Goal: Information Seeking & Learning: Learn about a topic

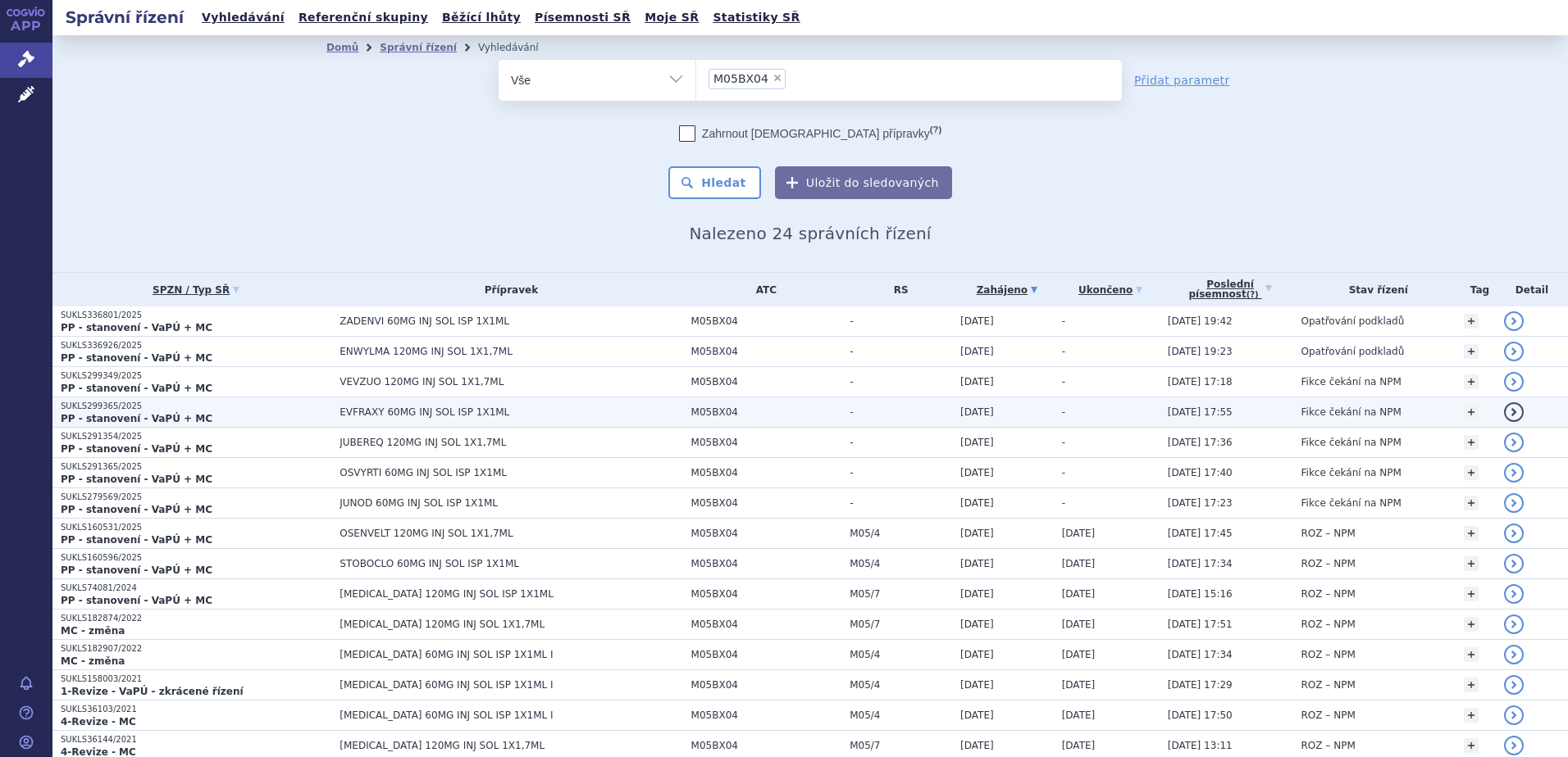
click at [430, 410] on span "EVFRAXY 60MG INJ SOL ISP 1X1ML" at bounding box center [511, 412] width 343 height 12
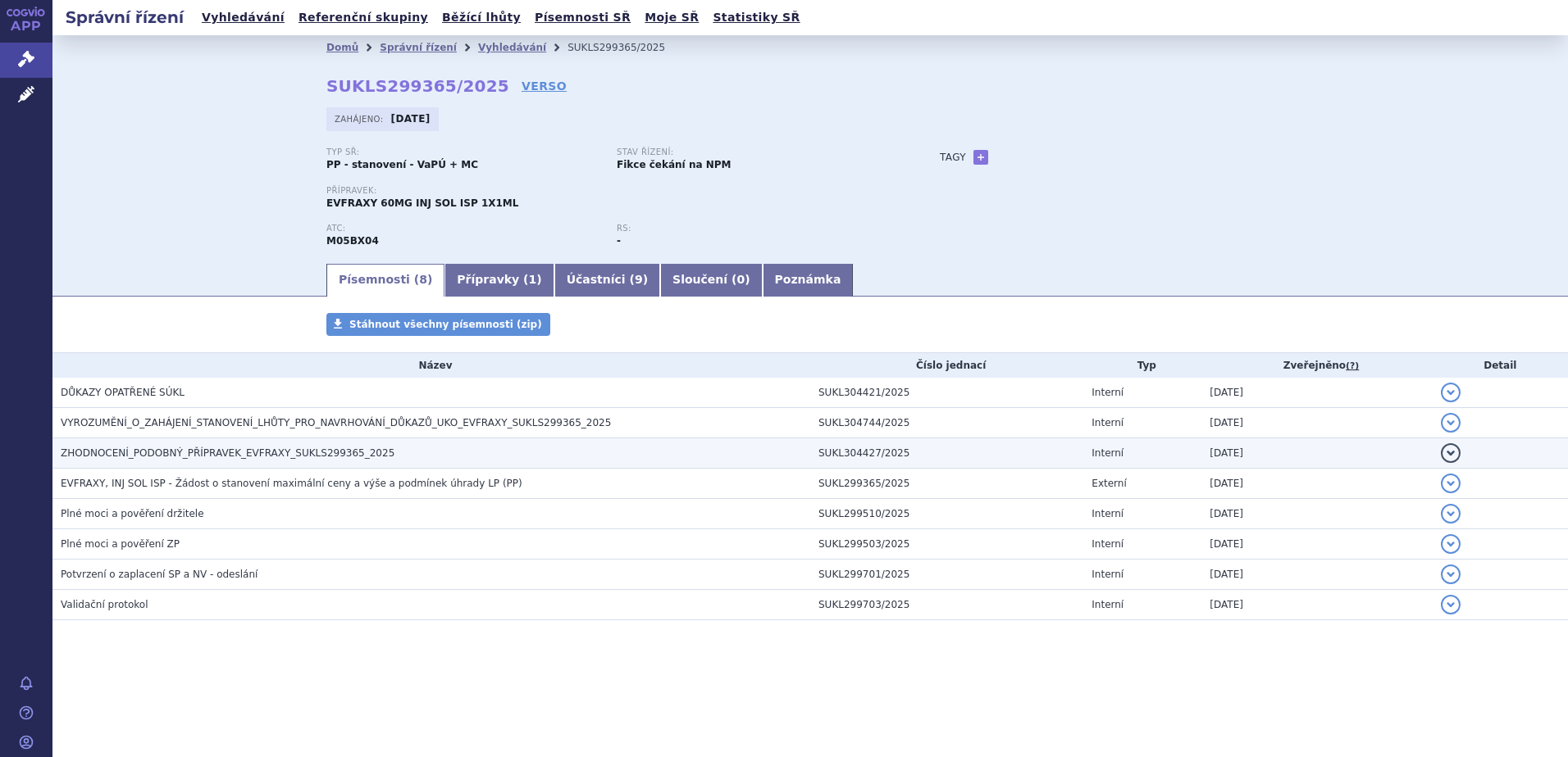
click at [305, 454] on span "ZHODNOCENÍ_PODOBNÝ_PŘÍPRAVEK_EVFRAXY_SUKLS299365_2025" at bounding box center [227, 453] width 333 height 12
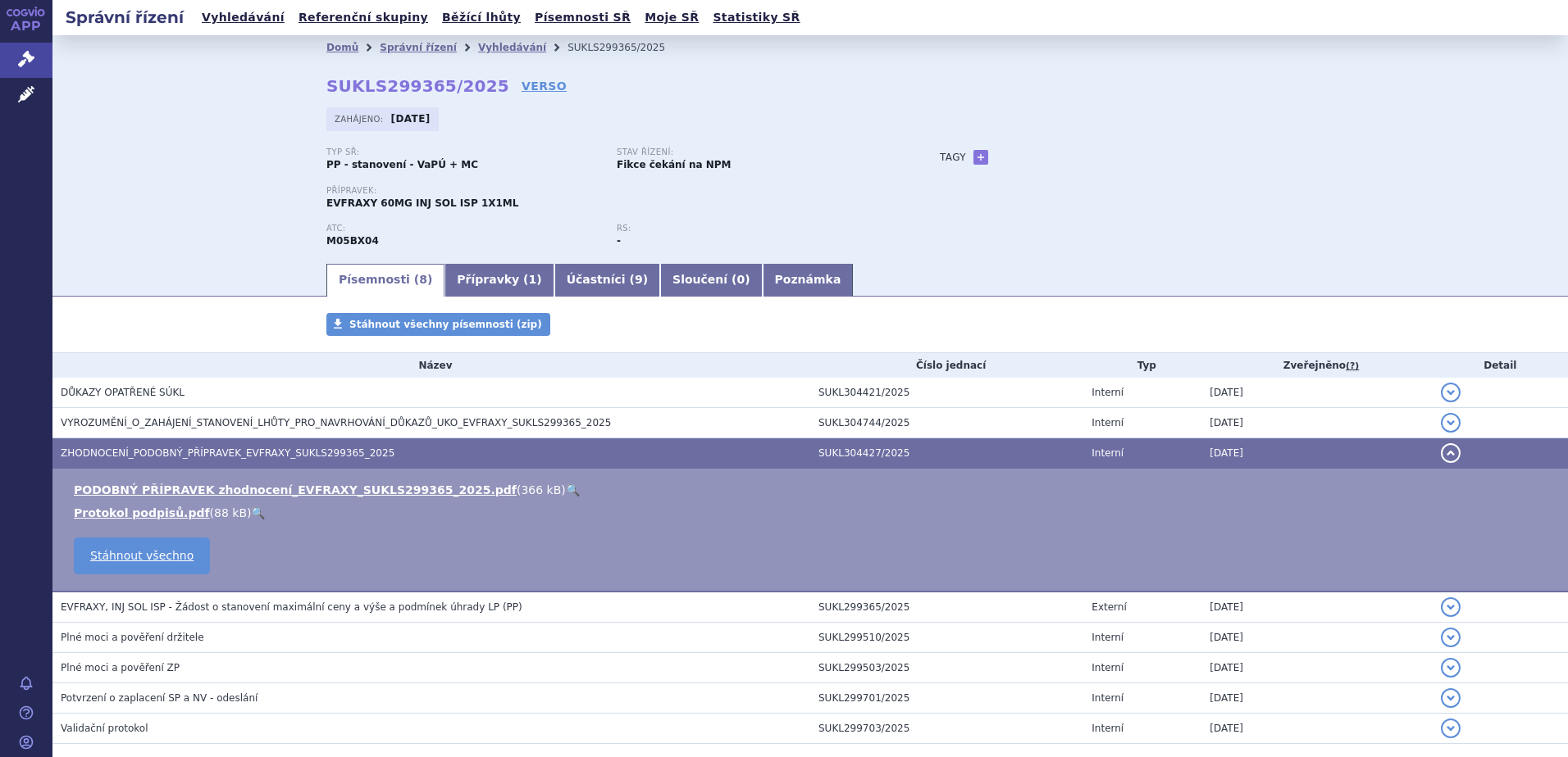
click at [566, 485] on link "🔍" at bounding box center [572, 490] width 14 height 14
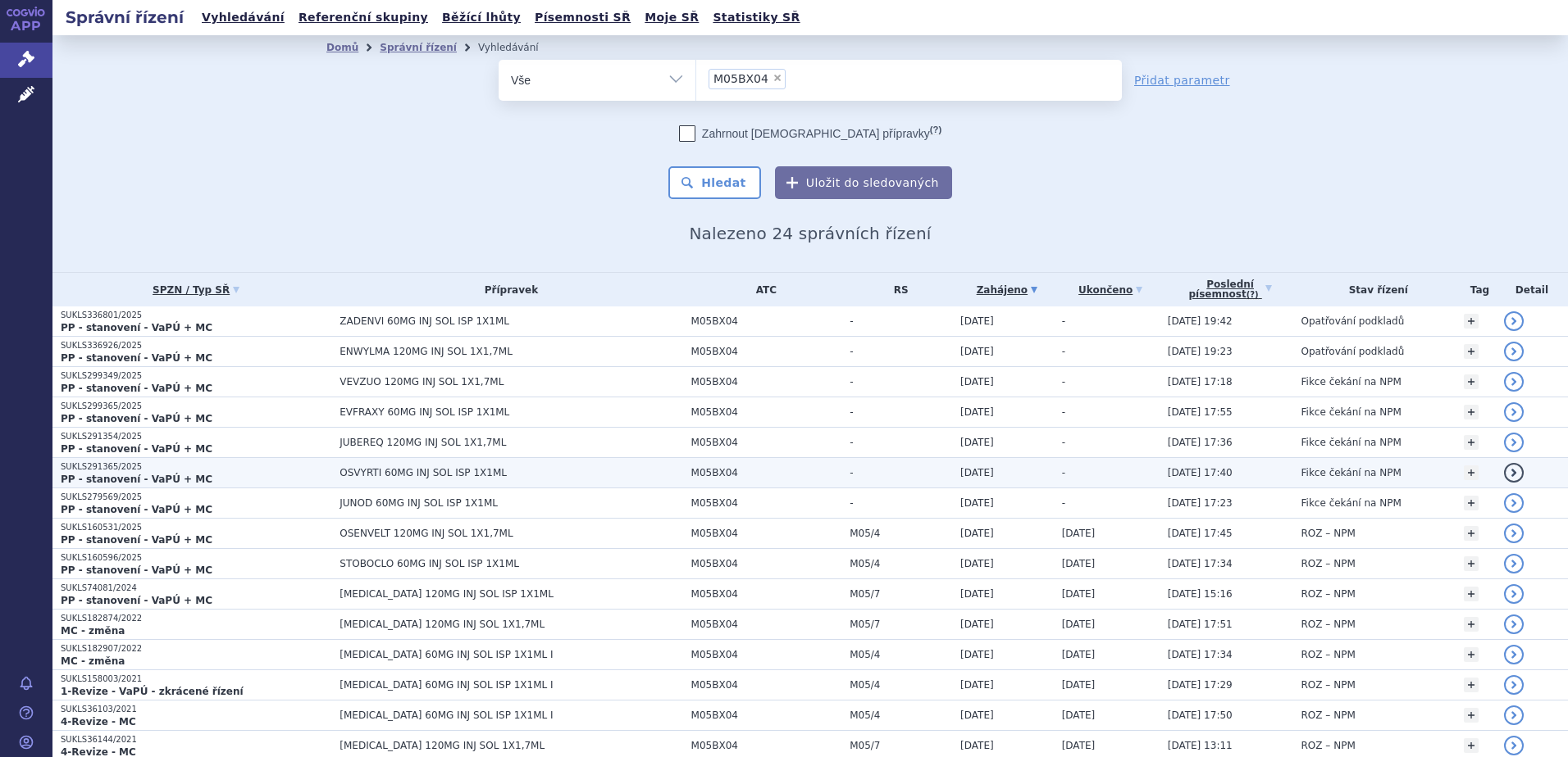
click at [269, 463] on p "SUKLS291365/2025" at bounding box center [195, 467] width 270 height 12
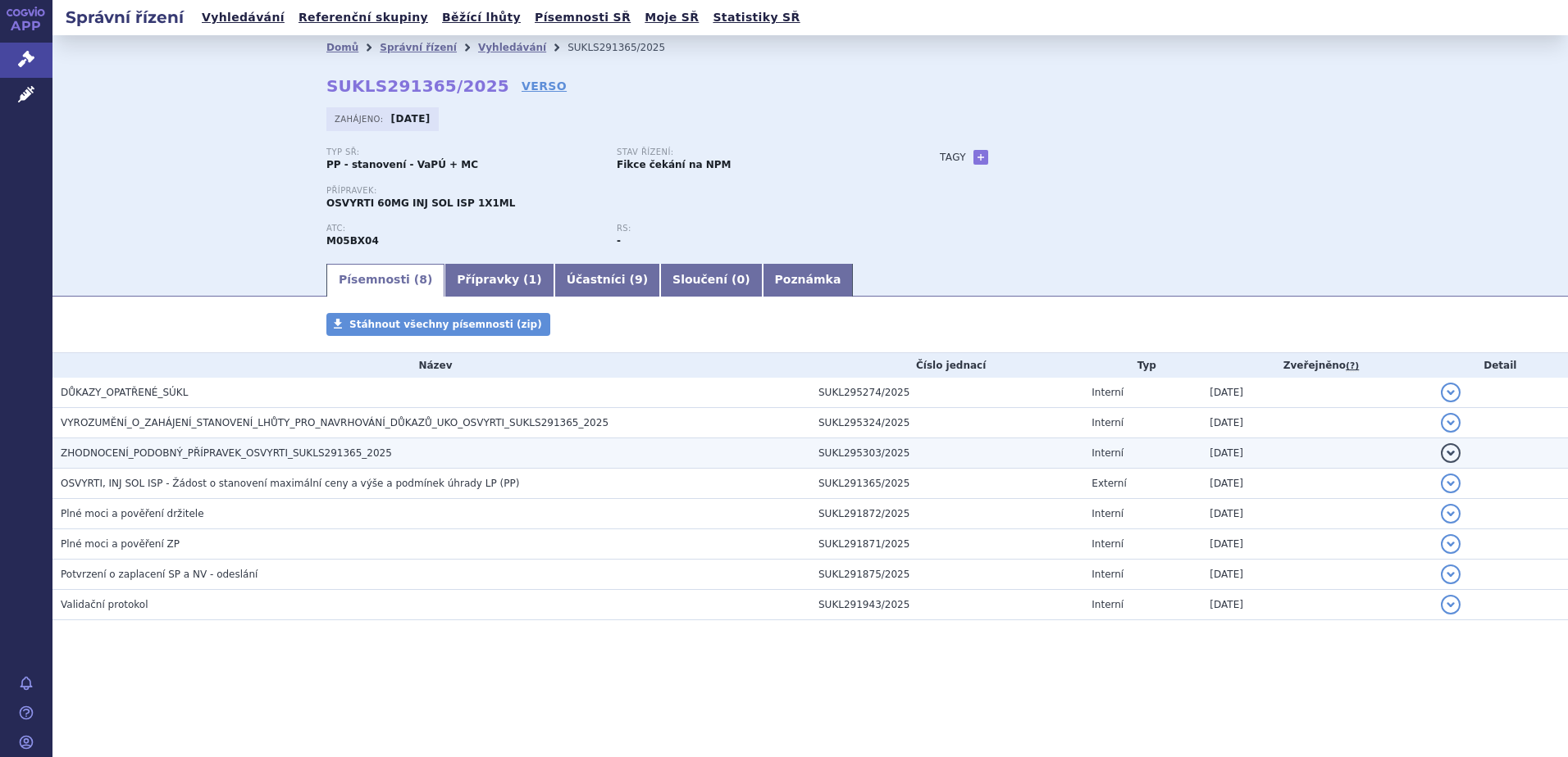
click at [446, 451] on h3 "ZHODNOCENÍ_PODOBNÝ_PŘÍPRAVEK_OSVYRTI_SUKLS291365_2025" at bounding box center [435, 453] width 749 height 16
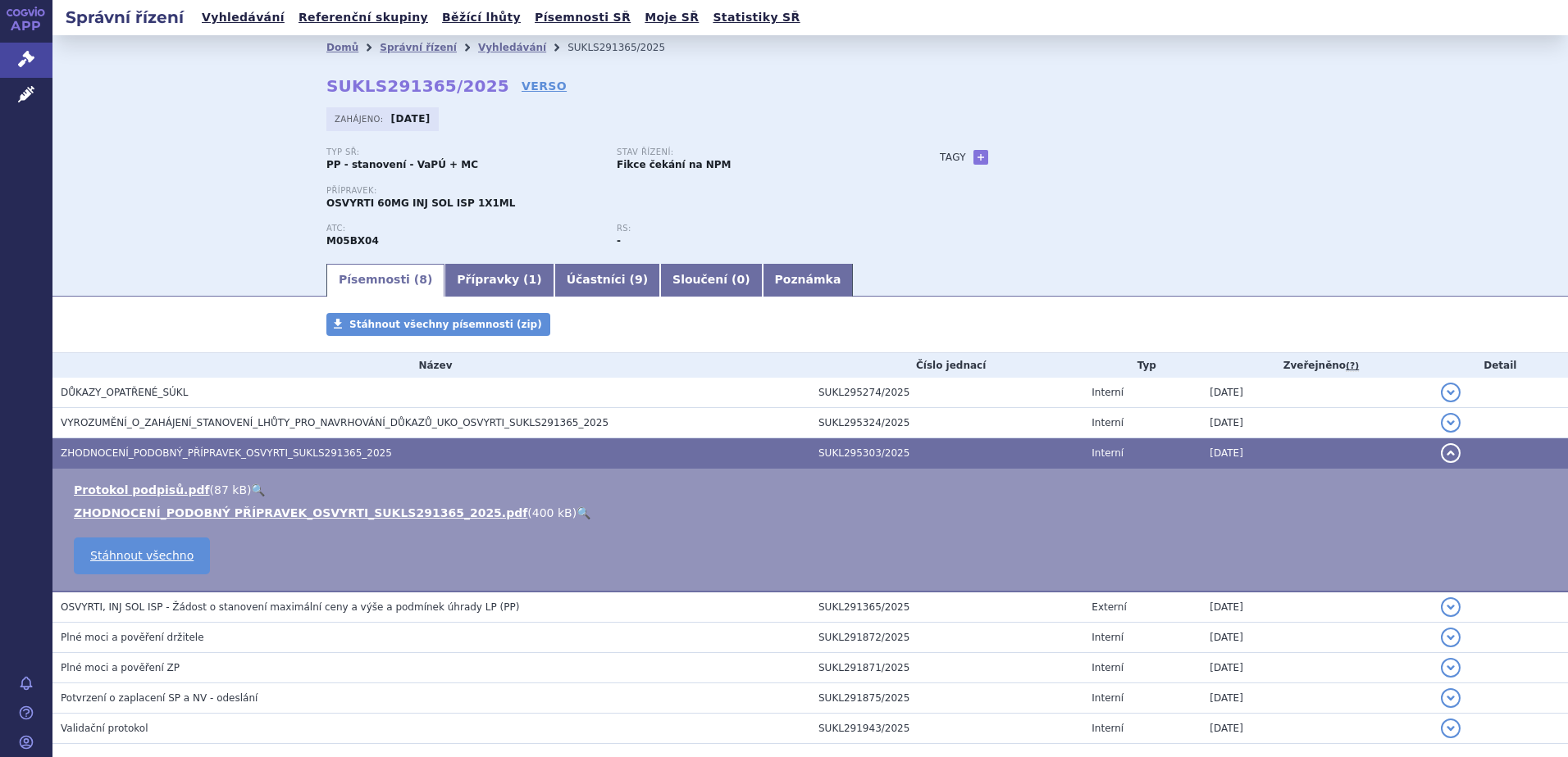
click at [577, 510] on link "🔍" at bounding box center [583, 513] width 14 height 14
click at [1132, 119] on div "Zahájeno: [DATE]" at bounding box center [810, 123] width 968 height 32
